Goal: Information Seeking & Learning: Understand process/instructions

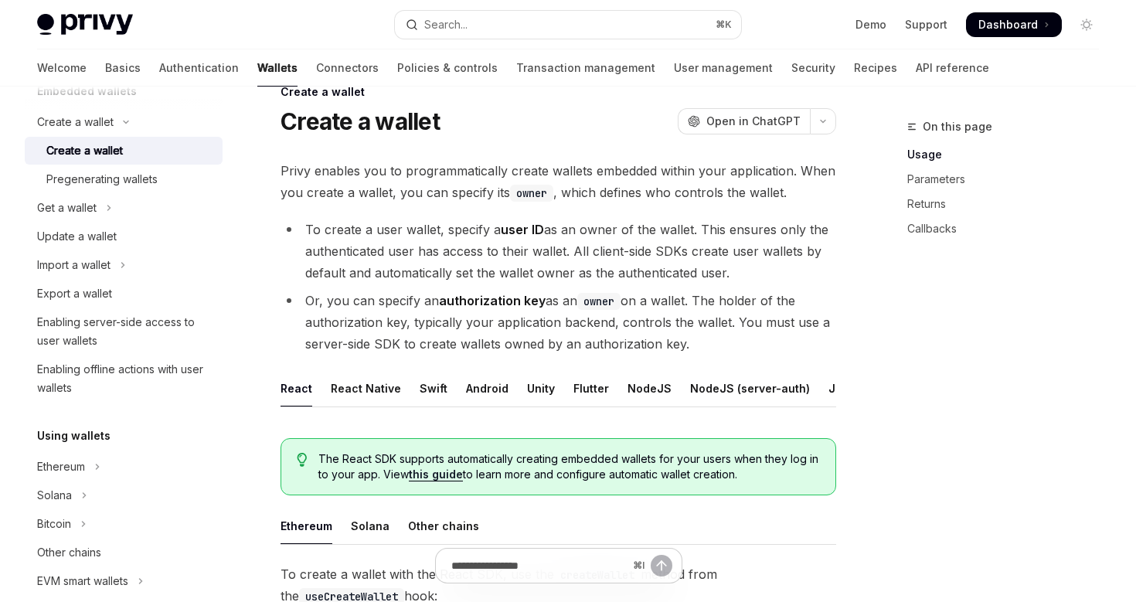
scroll to position [107, 0]
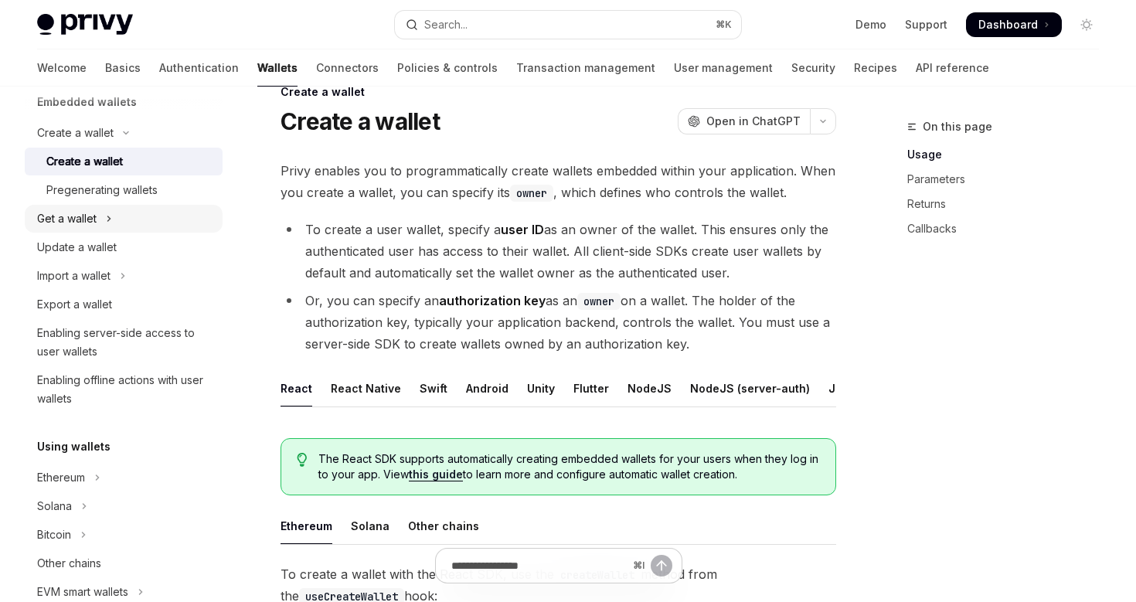
click at [82, 223] on div "Get a wallet" at bounding box center [67, 218] width 60 height 19
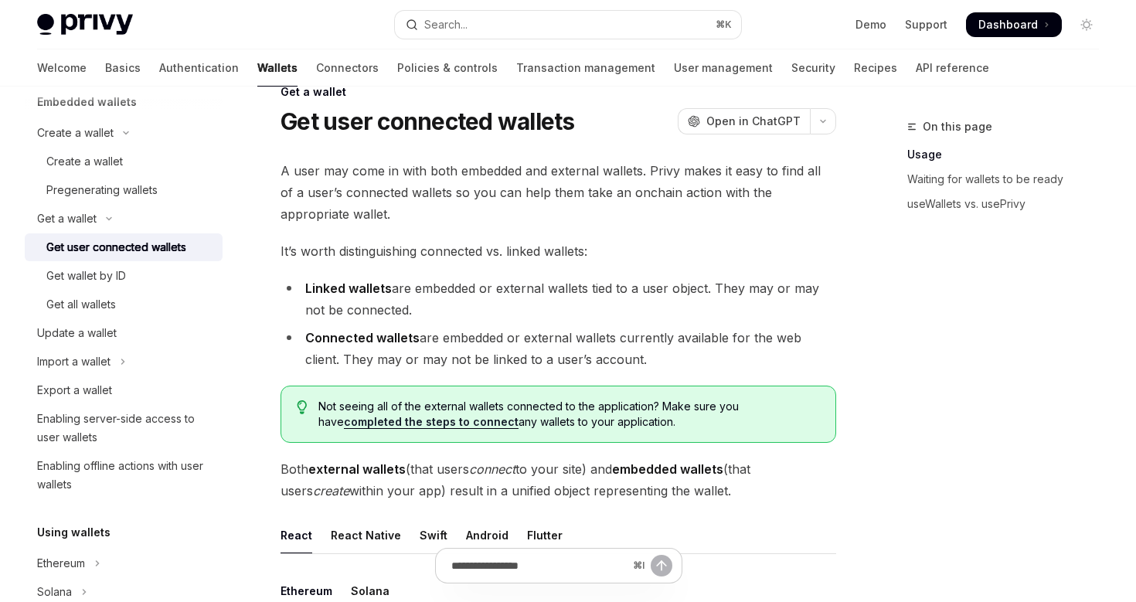
click at [122, 249] on div "Get user connected wallets" at bounding box center [116, 247] width 140 height 19
click at [105, 286] on link "Get wallet by ID" at bounding box center [124, 276] width 198 height 28
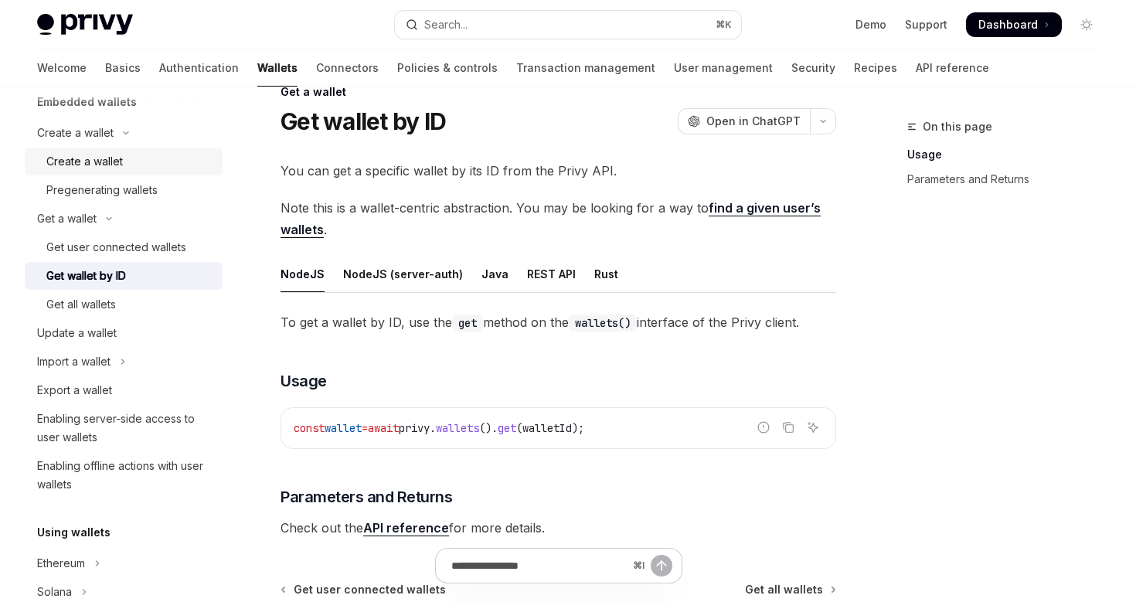
click at [136, 172] on link "Create a wallet" at bounding box center [124, 162] width 198 height 28
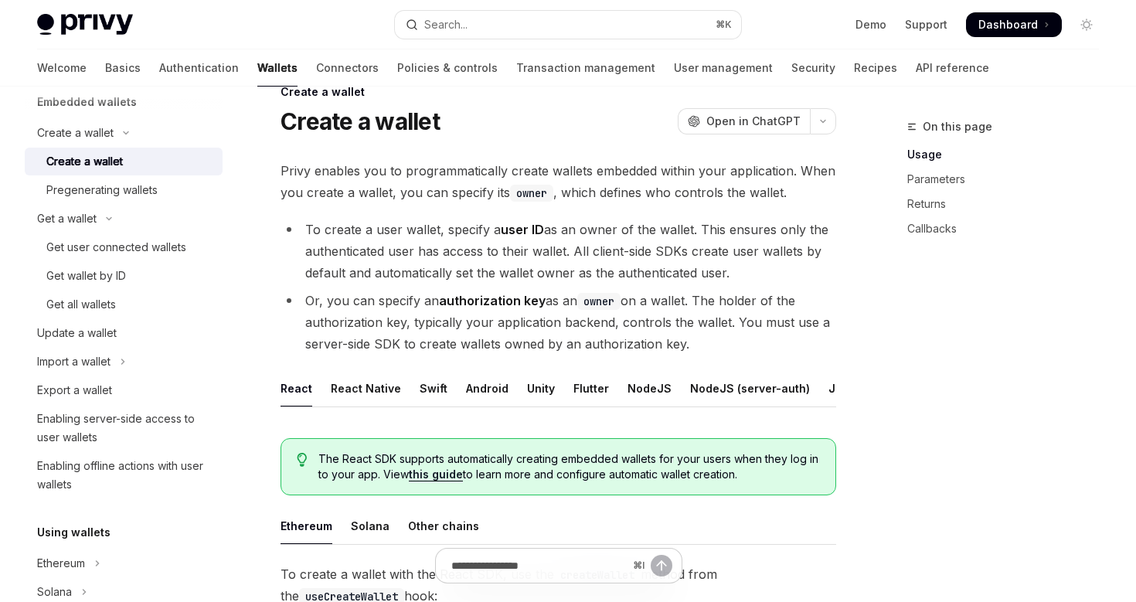
click at [533, 189] on code "owner" at bounding box center [531, 193] width 43 height 17
drag, startPoint x: 534, startPoint y: 191, endPoint x: 516, endPoint y: 191, distance: 17.8
click at [516, 191] on code "owner" at bounding box center [531, 193] width 43 height 17
click at [469, 191] on span "Privy enables you to programmatically create wallets embedded within your appli…" at bounding box center [559, 181] width 556 height 43
drag, startPoint x: 394, startPoint y: 189, endPoint x: 555, endPoint y: 196, distance: 160.9
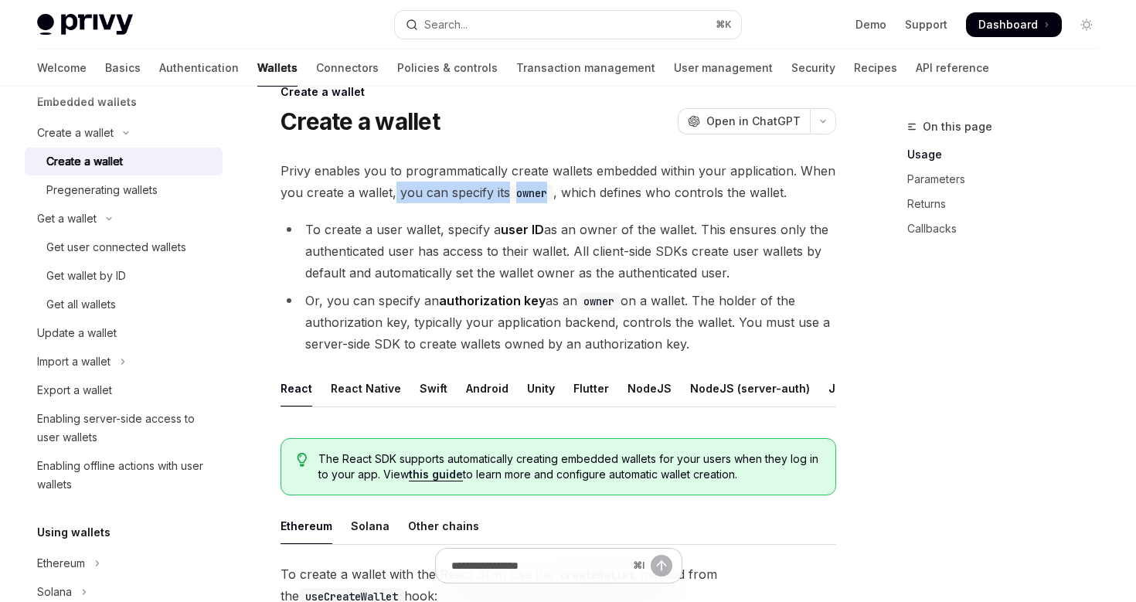
click at [555, 196] on span "Privy enables you to programmatically create wallets embedded within your appli…" at bounding box center [559, 181] width 556 height 43
drag, startPoint x: 709, startPoint y: 348, endPoint x: 274, endPoint y: 176, distance: 467.7
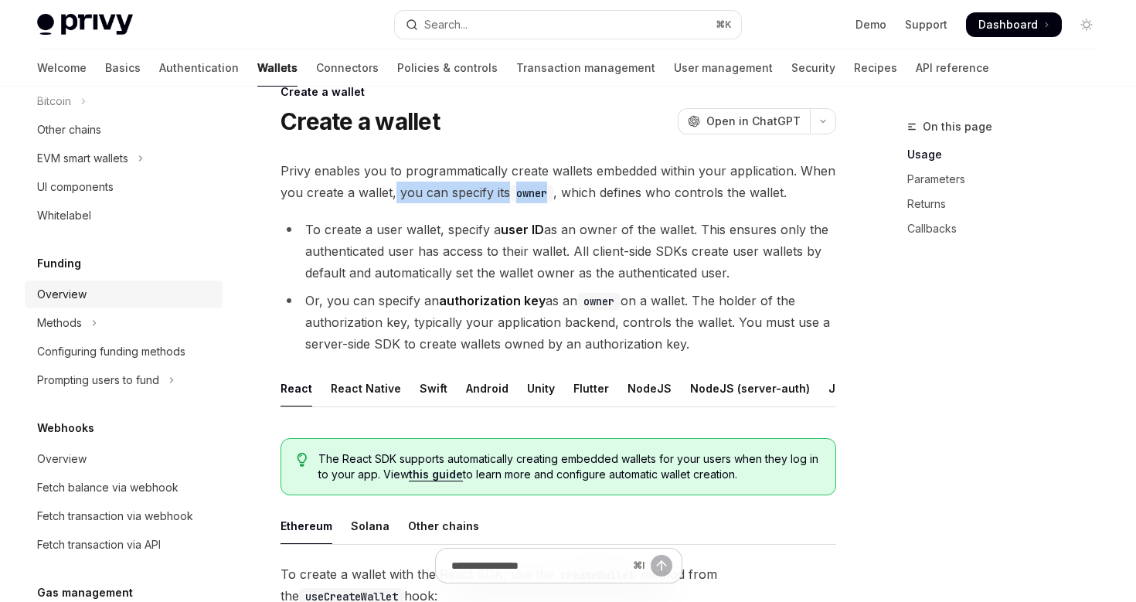
scroll to position [624, 0]
click at [65, 351] on div "Configuring funding methods" at bounding box center [111, 354] width 148 height 19
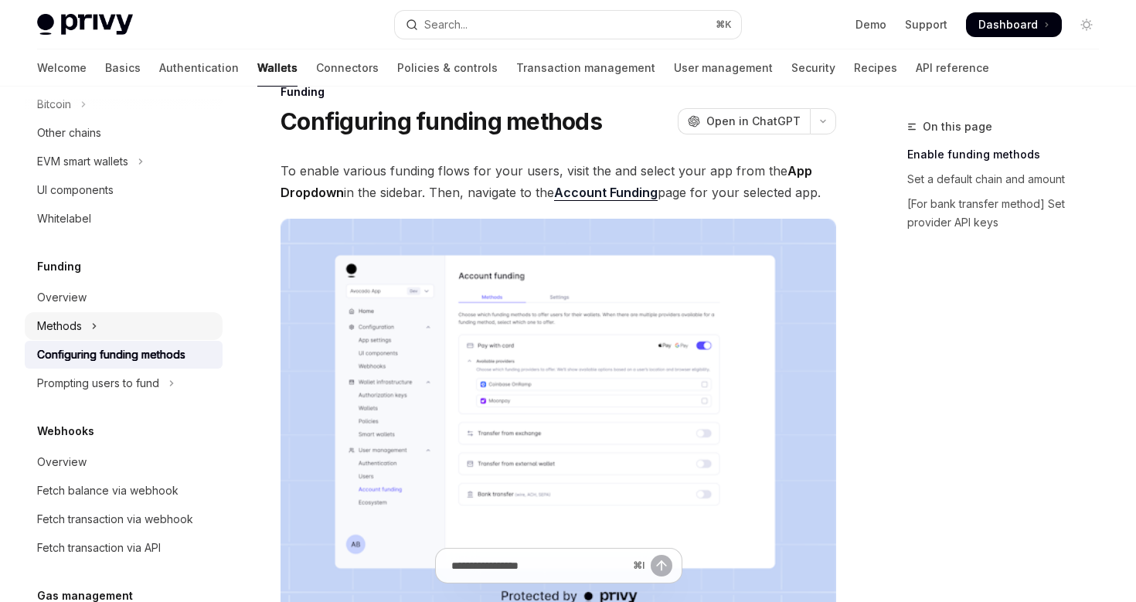
click at [117, 321] on button "Methods" at bounding box center [124, 326] width 198 height 28
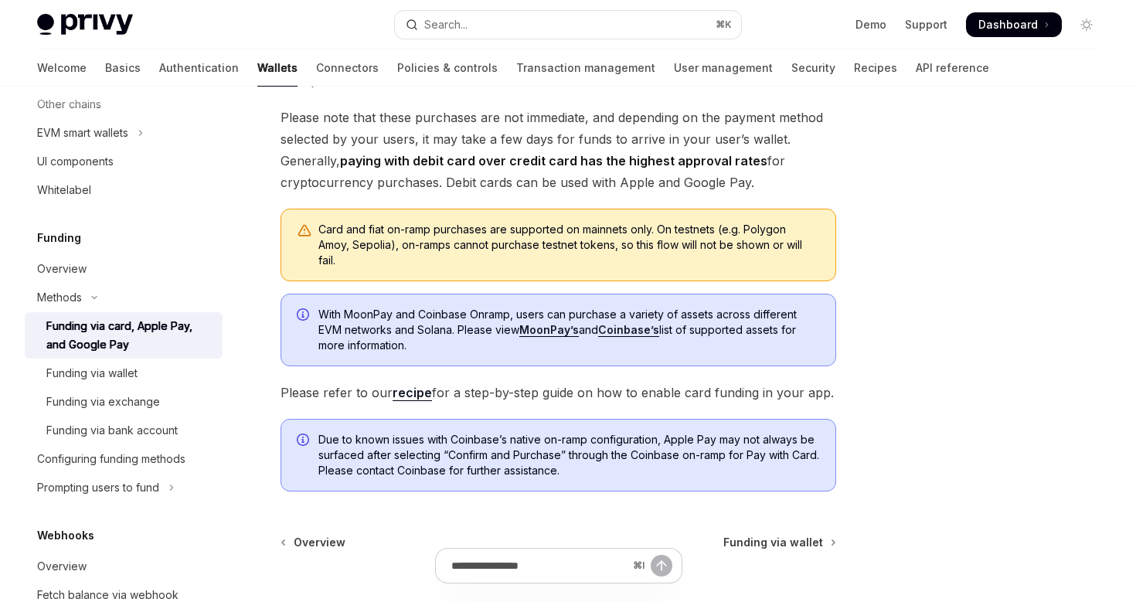
scroll to position [532, 0]
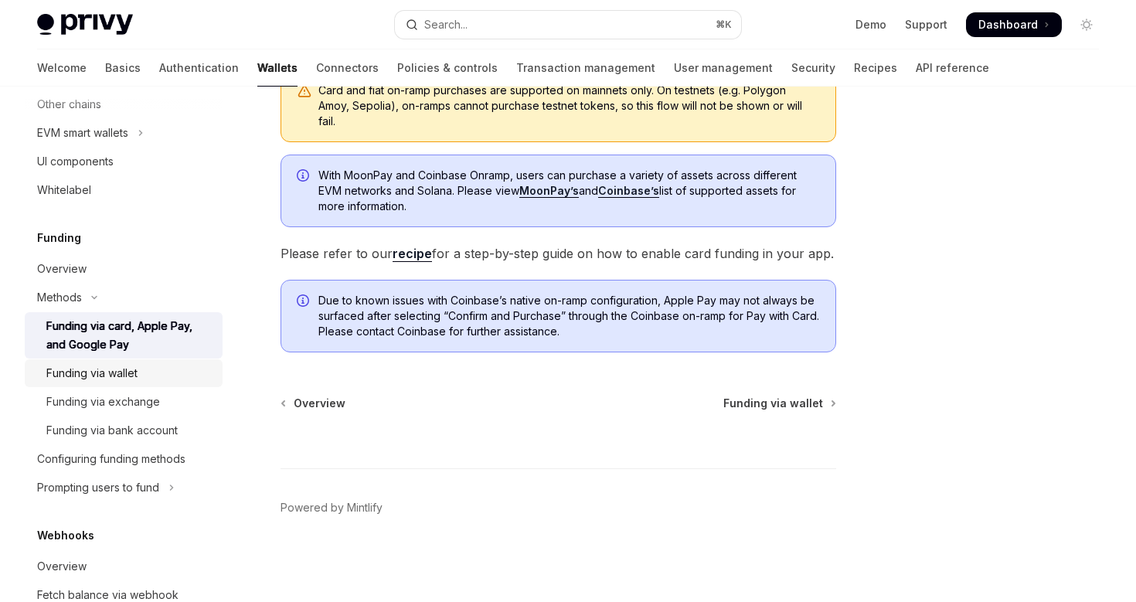
click at [135, 378] on div "Funding via wallet" at bounding box center [91, 373] width 91 height 19
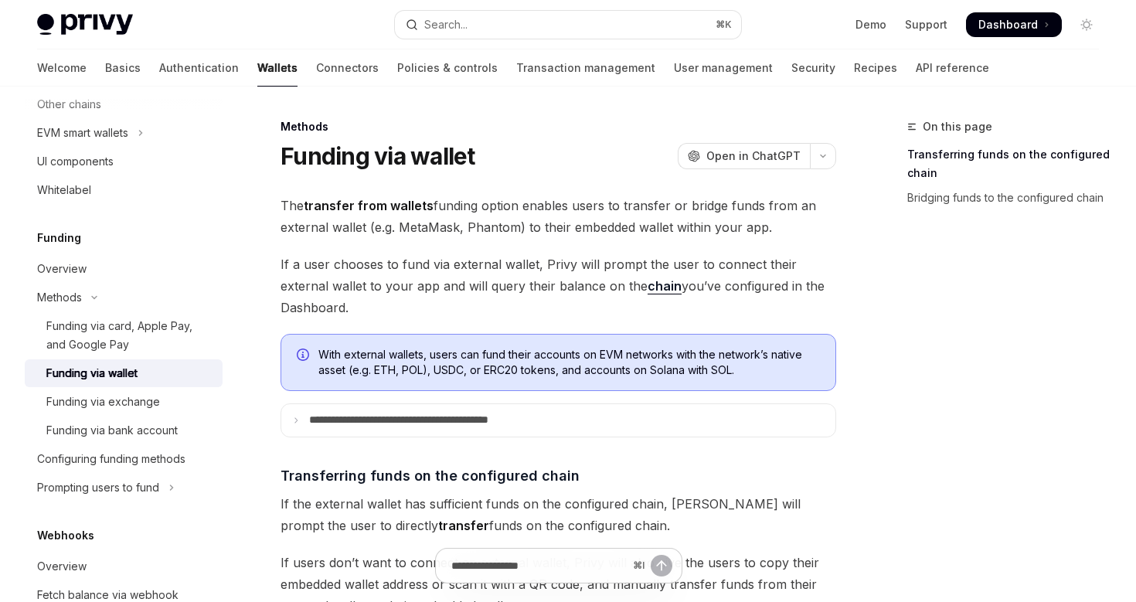
scroll to position [197, 0]
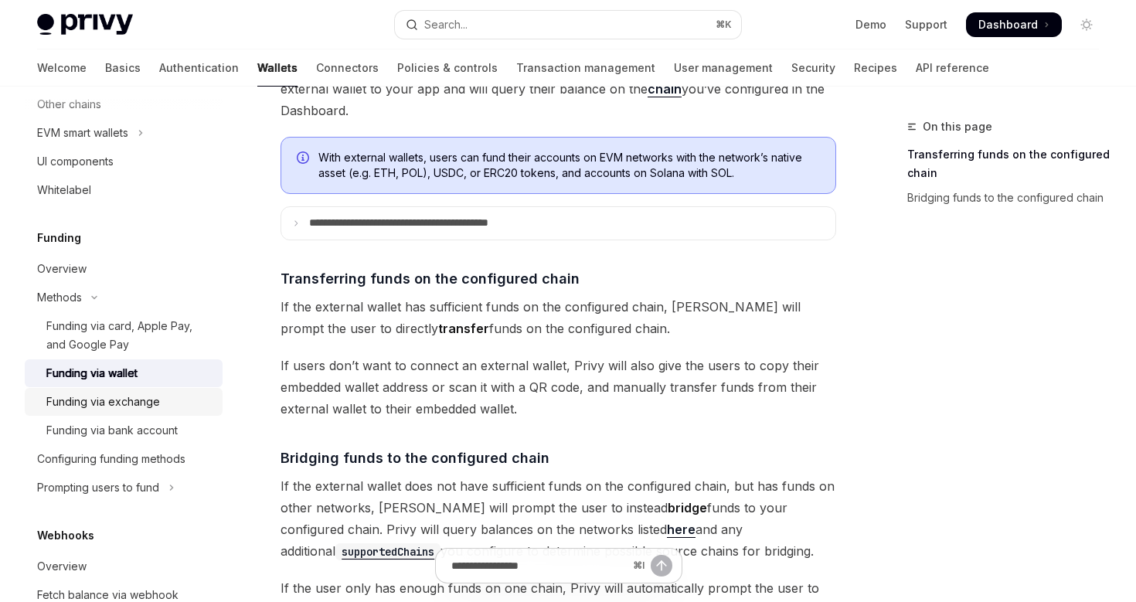
click at [135, 409] on div "Funding via exchange" at bounding box center [103, 402] width 114 height 19
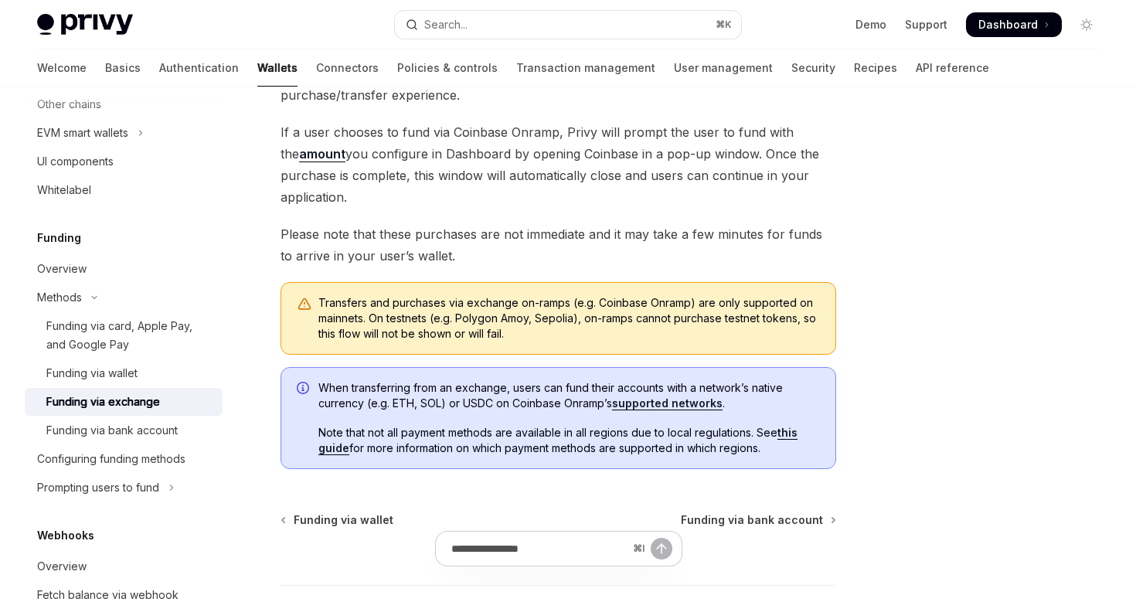
scroll to position [223, 0]
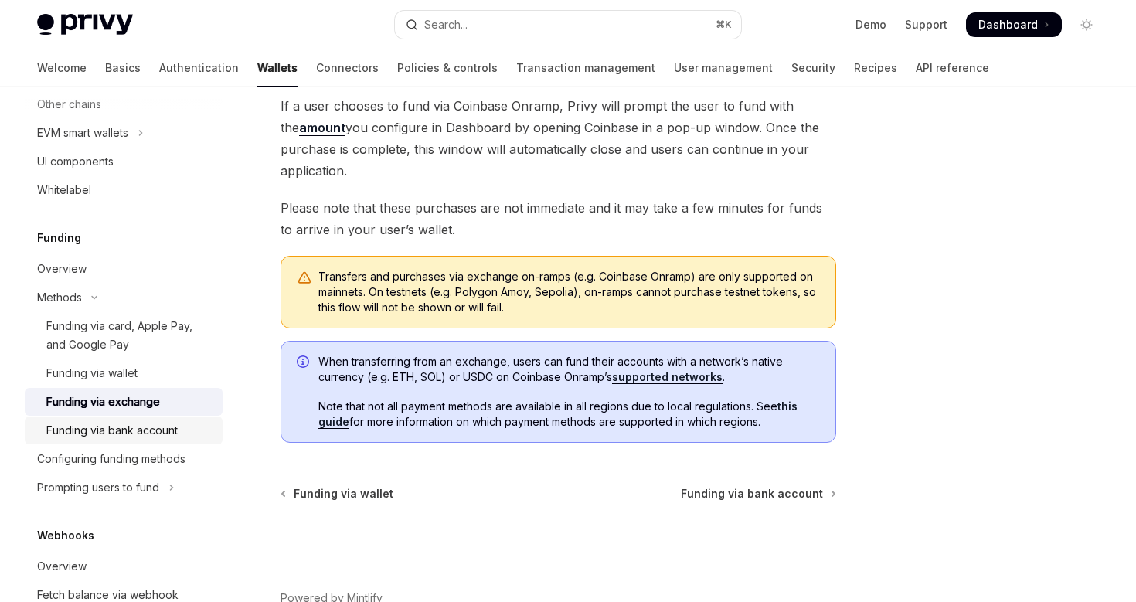
click at [156, 435] on div "Funding via bank account" at bounding box center [111, 430] width 131 height 19
type textarea "*"
